Goal: Information Seeking & Learning: Learn about a topic

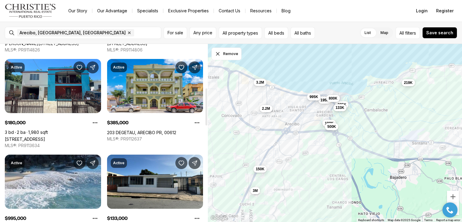
scroll to position [210, 0]
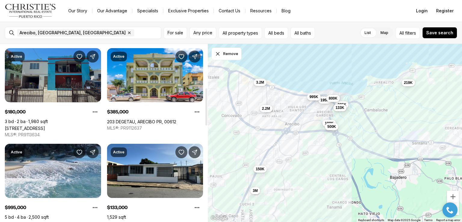
click at [45, 126] on link "[STREET_ADDRESS]" at bounding box center [25, 128] width 40 height 5
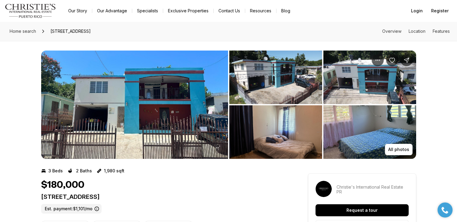
click at [125, 111] on img "View image gallery" at bounding box center [134, 105] width 187 height 108
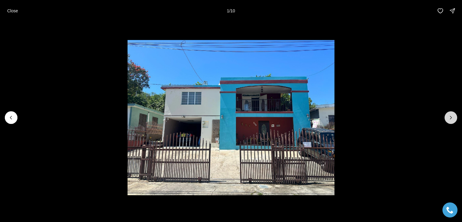
click at [450, 115] on icon "Next slide" at bounding box center [451, 118] width 6 height 6
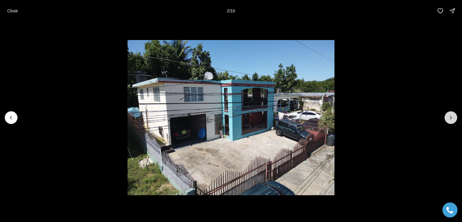
click at [450, 115] on icon "Next slide" at bounding box center [451, 118] width 6 height 6
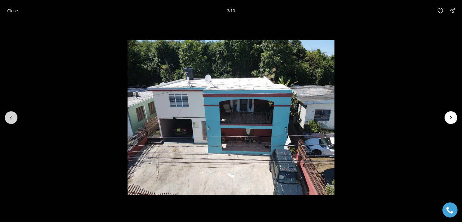
click at [8, 116] on icon "Previous slide" at bounding box center [11, 118] width 6 height 6
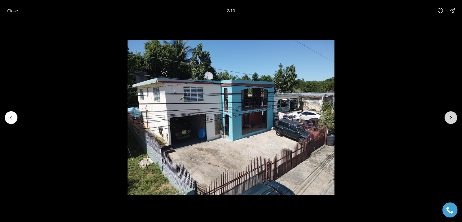
click at [454, 116] on button "Next slide" at bounding box center [450, 117] width 13 height 13
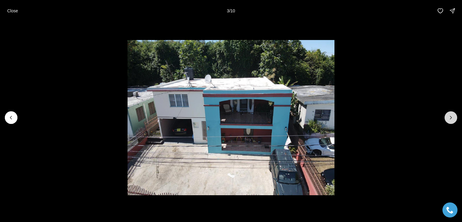
click at [454, 116] on button "Next slide" at bounding box center [450, 117] width 13 height 13
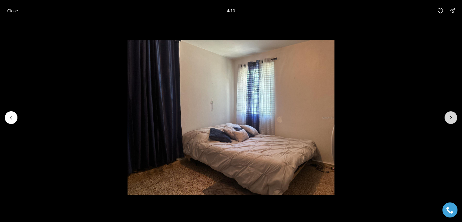
click at [454, 116] on button "Next slide" at bounding box center [450, 117] width 13 height 13
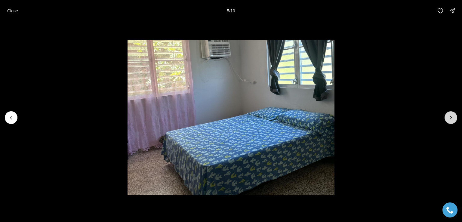
click at [454, 116] on button "Next slide" at bounding box center [450, 117] width 13 height 13
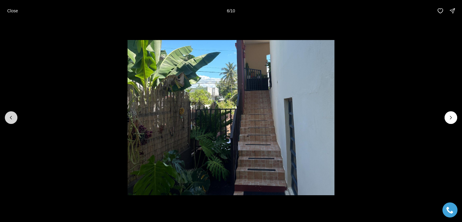
click at [5, 117] on button "Previous slide" at bounding box center [11, 117] width 13 height 13
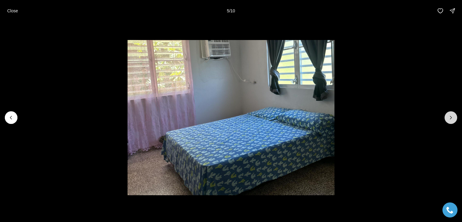
click at [449, 118] on icon "Next slide" at bounding box center [451, 118] width 6 height 6
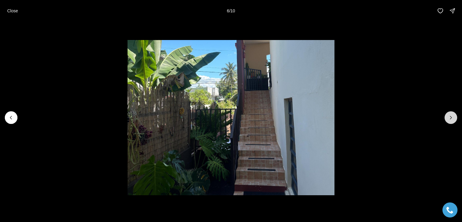
click at [454, 118] on button "Next slide" at bounding box center [450, 117] width 13 height 13
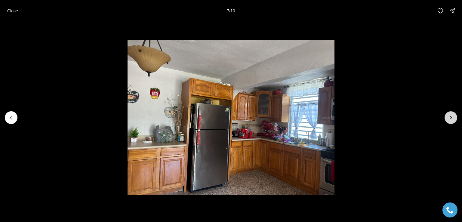
click at [454, 118] on button "Next slide" at bounding box center [450, 117] width 13 height 13
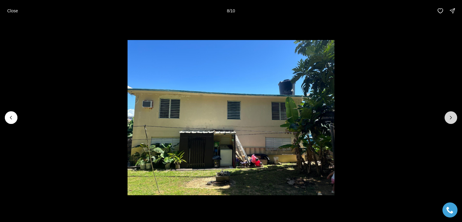
click at [454, 118] on button "Next slide" at bounding box center [450, 117] width 13 height 13
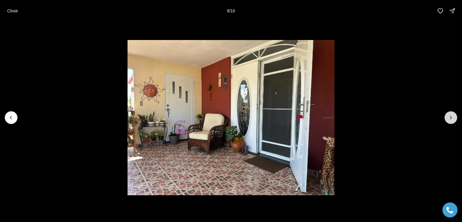
click at [454, 118] on button "Next slide" at bounding box center [450, 117] width 13 height 13
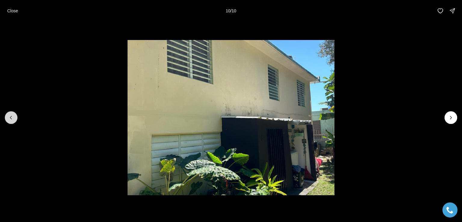
click at [5, 118] on button "Previous slide" at bounding box center [11, 117] width 13 height 13
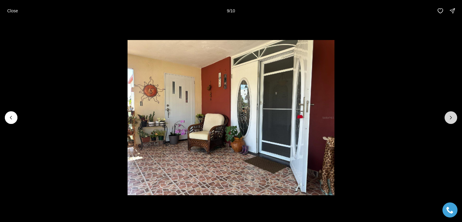
click at [450, 119] on icon "Next slide" at bounding box center [451, 118] width 6 height 6
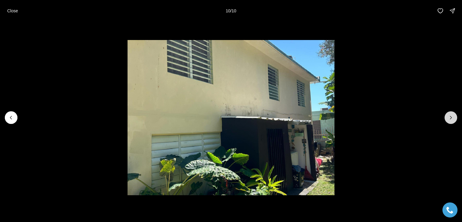
click at [450, 119] on div at bounding box center [450, 117] width 13 height 13
click at [452, 116] on div at bounding box center [450, 117] width 13 height 13
click at [8, 115] on button "Previous slide" at bounding box center [11, 117] width 13 height 13
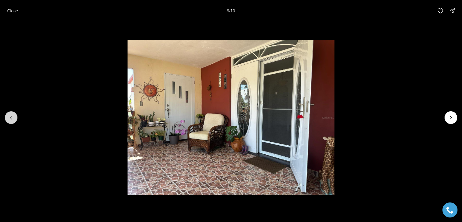
click at [8, 115] on button "Previous slide" at bounding box center [11, 117] width 13 height 13
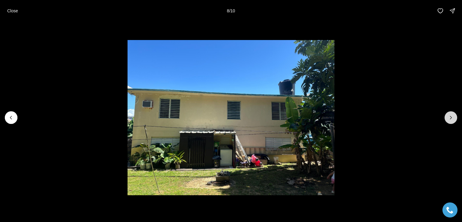
click at [455, 117] on button "Next slide" at bounding box center [450, 117] width 13 height 13
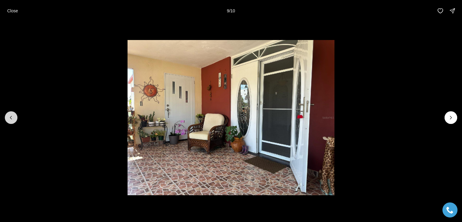
click at [12, 116] on icon "Previous slide" at bounding box center [11, 118] width 6 height 6
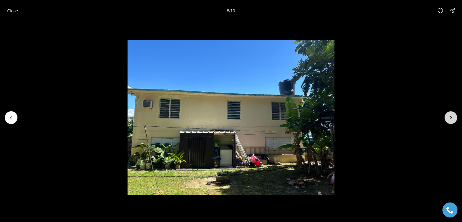
click at [453, 118] on icon "Next slide" at bounding box center [451, 118] width 6 height 6
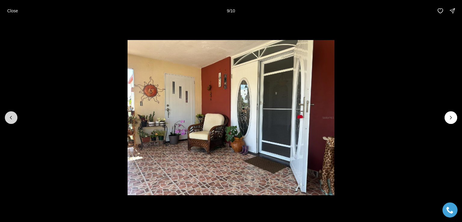
click at [15, 118] on button "Previous slide" at bounding box center [11, 117] width 13 height 13
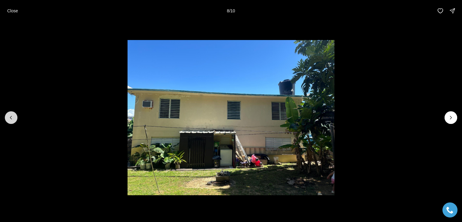
click at [15, 118] on button "Previous slide" at bounding box center [11, 117] width 13 height 13
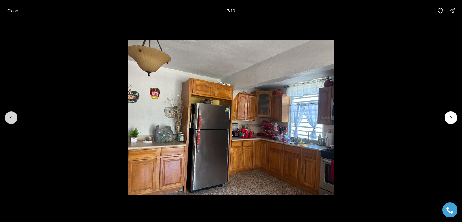
click at [15, 118] on button "Previous slide" at bounding box center [11, 117] width 13 height 13
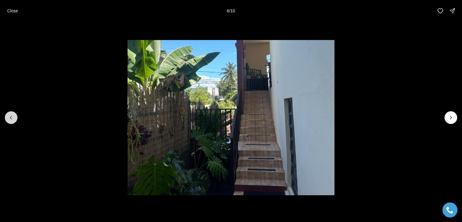
click at [15, 118] on button "Previous slide" at bounding box center [11, 117] width 13 height 13
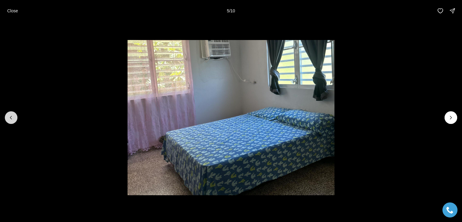
click at [15, 118] on button "Previous slide" at bounding box center [11, 117] width 13 height 13
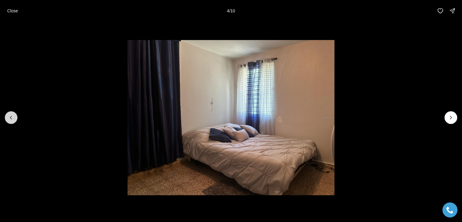
click at [15, 118] on button "Previous slide" at bounding box center [11, 117] width 13 height 13
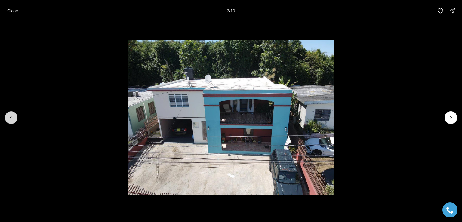
click at [15, 118] on button "Previous slide" at bounding box center [11, 117] width 13 height 13
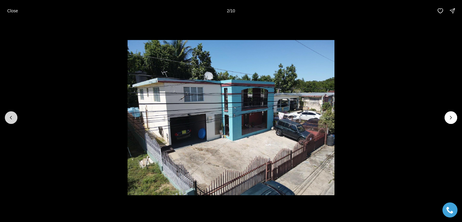
click at [15, 118] on button "Previous slide" at bounding box center [11, 117] width 13 height 13
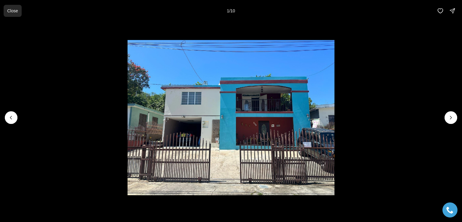
click at [11, 10] on p "Close" at bounding box center [12, 10] width 11 height 5
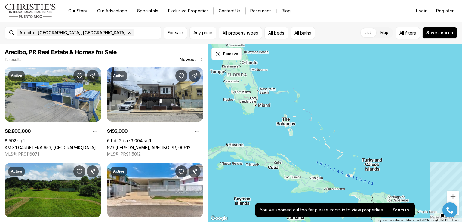
click at [232, 12] on button "Contact Us" at bounding box center [229, 11] width 31 height 8
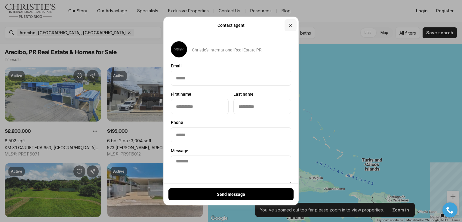
click at [292, 24] on icon "Close" at bounding box center [290, 25] width 6 height 6
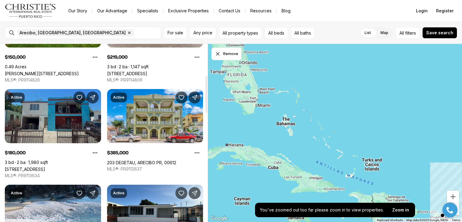
scroll to position [180, 0]
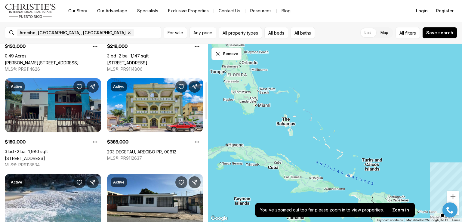
click at [45, 156] on link "[STREET_ADDRESS]" at bounding box center [25, 158] width 40 height 5
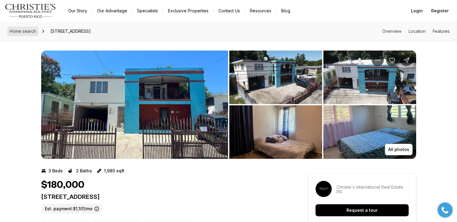
click at [25, 34] on link "Home search" at bounding box center [22, 31] width 31 height 10
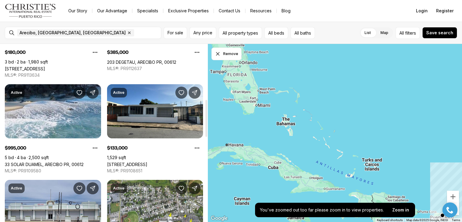
scroll to position [271, 0]
